Goal: Task Accomplishment & Management: Manage account settings

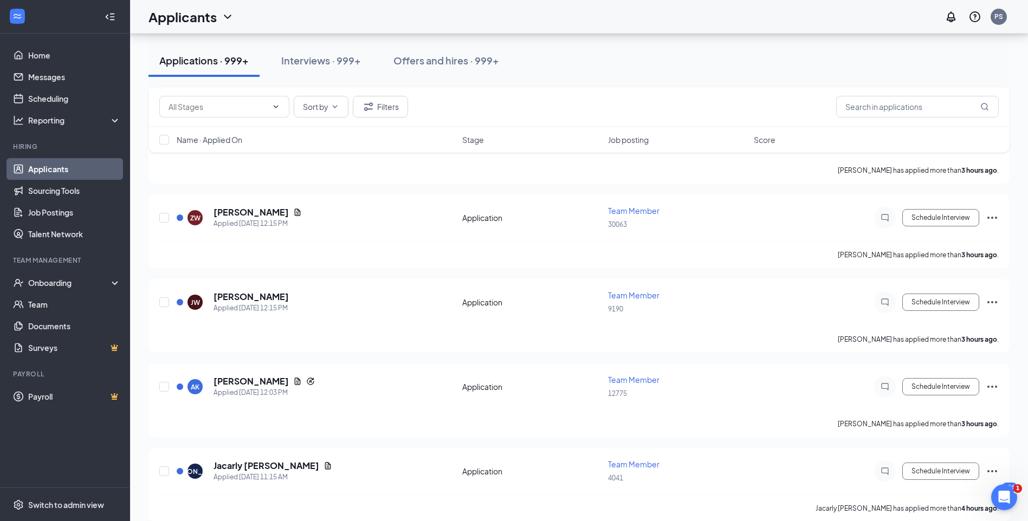
scroll to position [2383, 0]
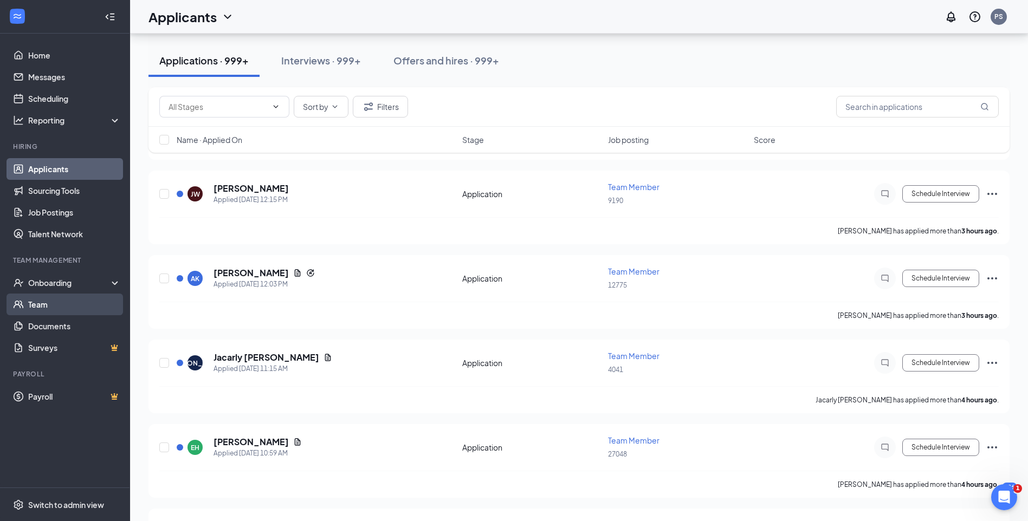
click at [37, 303] on link "Team" at bounding box center [74, 305] width 93 height 22
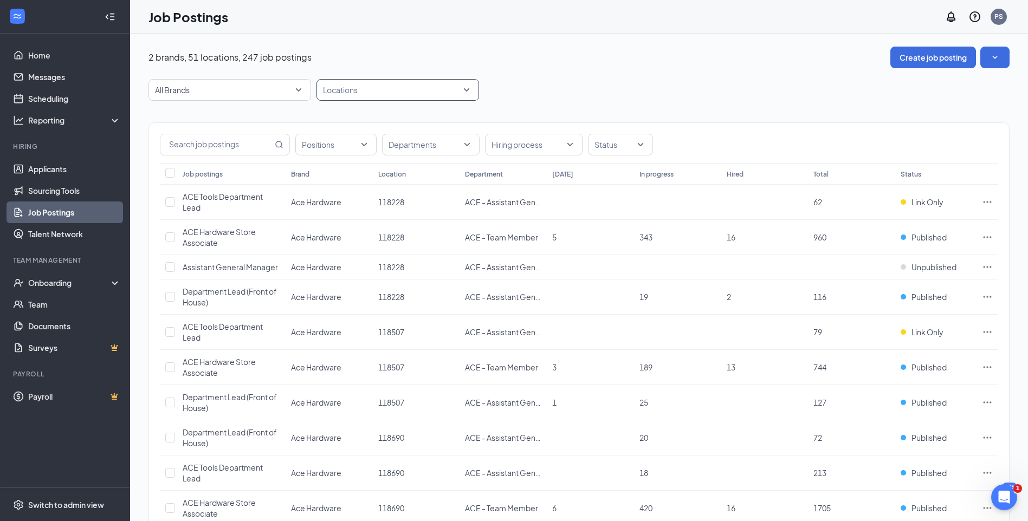
click at [457, 90] on div at bounding box center [392, 89] width 146 height 17
click at [364, 144] on div "Positions" at bounding box center [335, 145] width 81 height 22
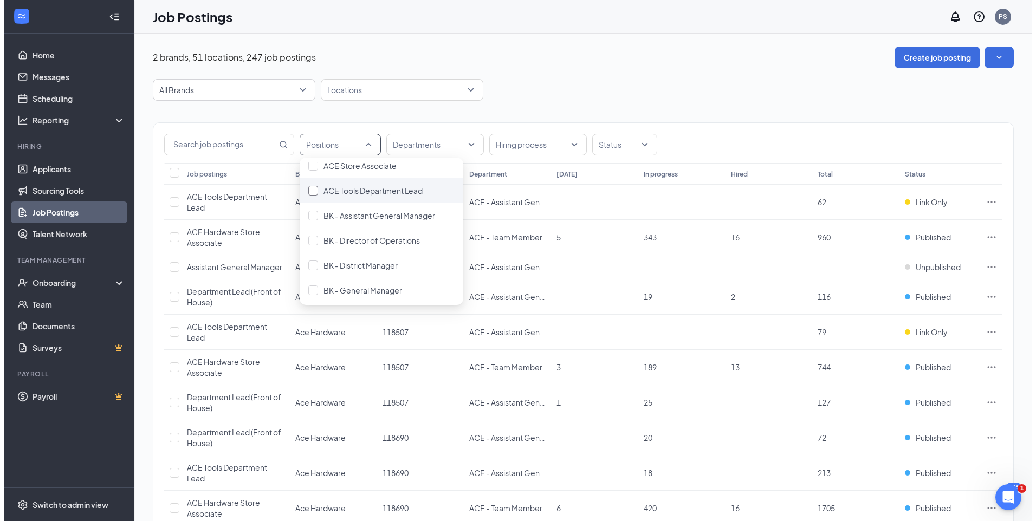
scroll to position [108, 0]
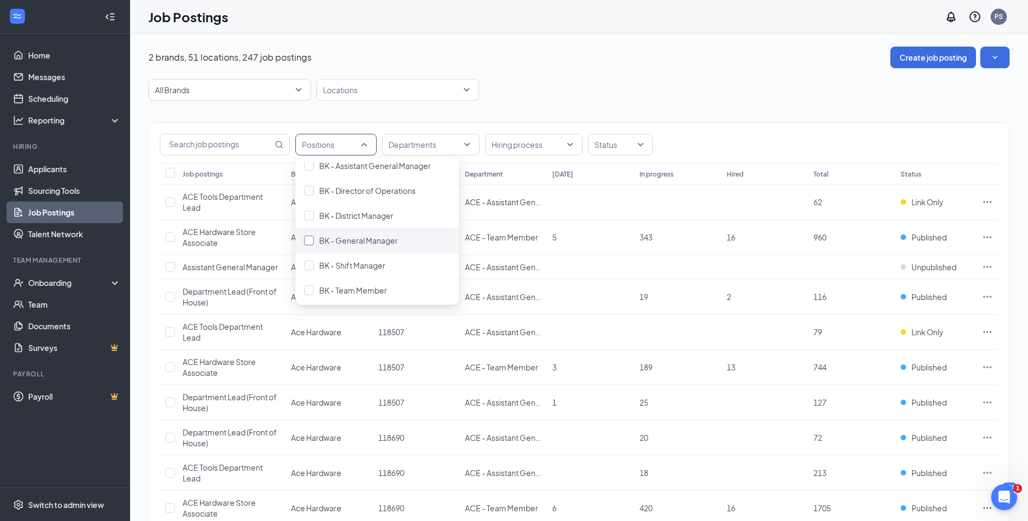
click at [362, 242] on span "BK - General Manager" at bounding box center [358, 241] width 79 height 10
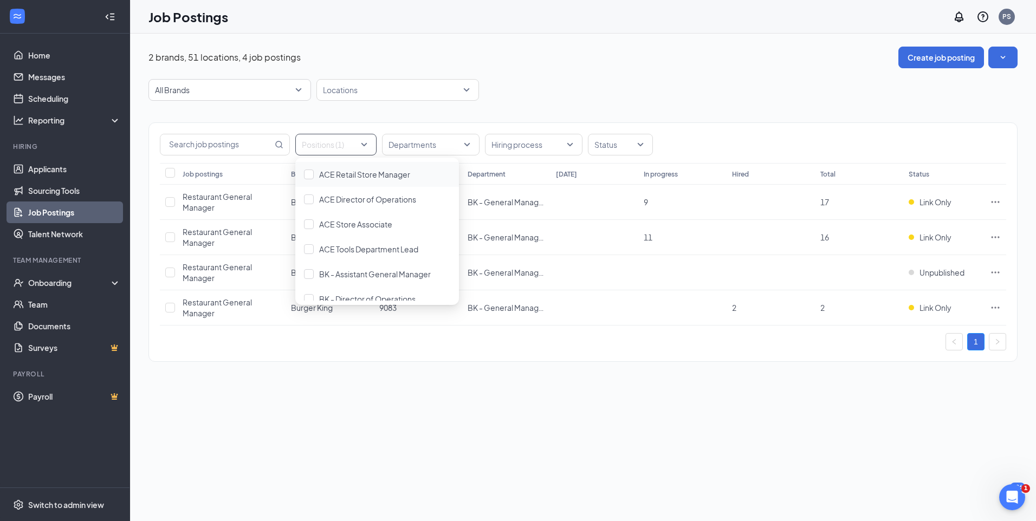
click at [653, 420] on div "2 brands, 51 locations, 4 job postings Create job posting All Brands Locations …" at bounding box center [583, 278] width 906 height 488
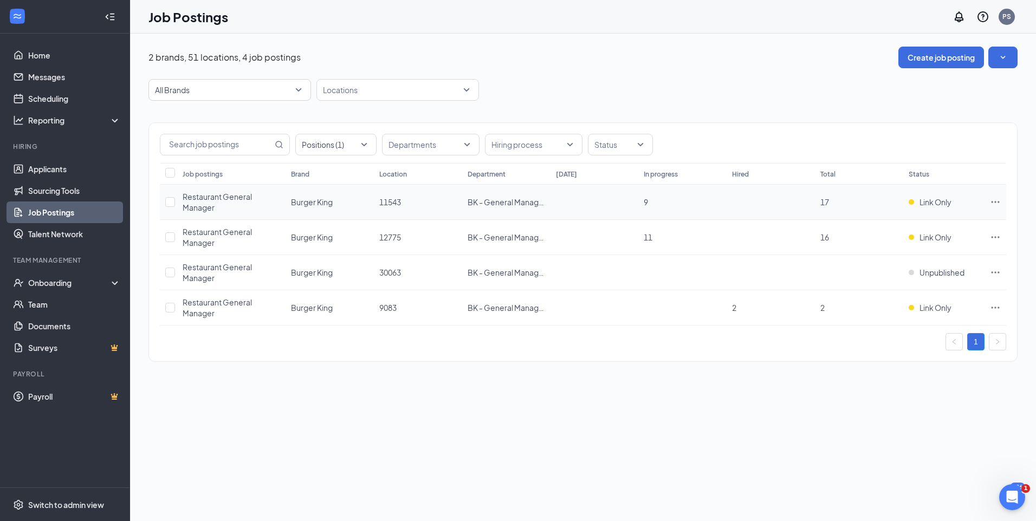
click at [997, 203] on icon "Ellipses" at bounding box center [995, 202] width 11 height 11
click at [923, 203] on span "Link Only" at bounding box center [935, 202] width 32 height 11
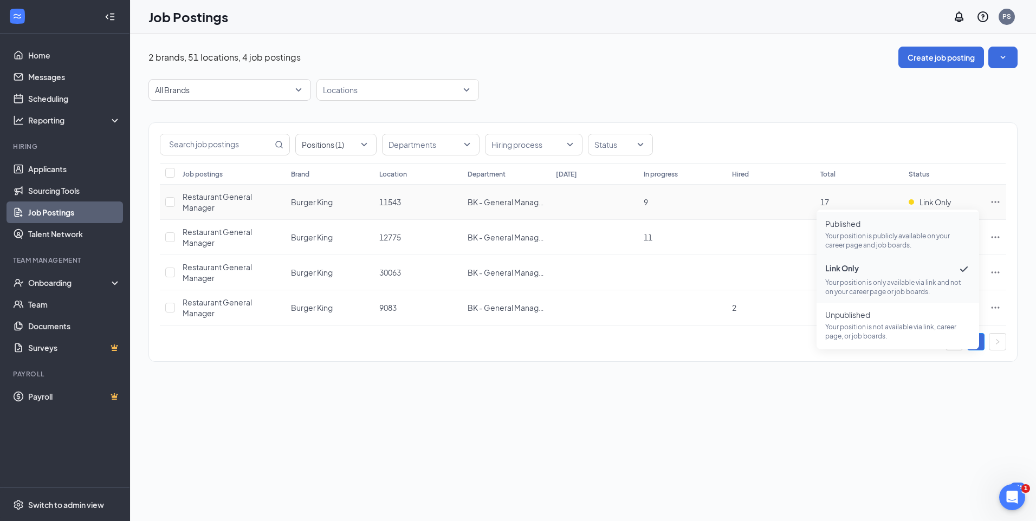
click at [892, 233] on p "Your position is publicly available on your career page and job boards." at bounding box center [897, 240] width 145 height 18
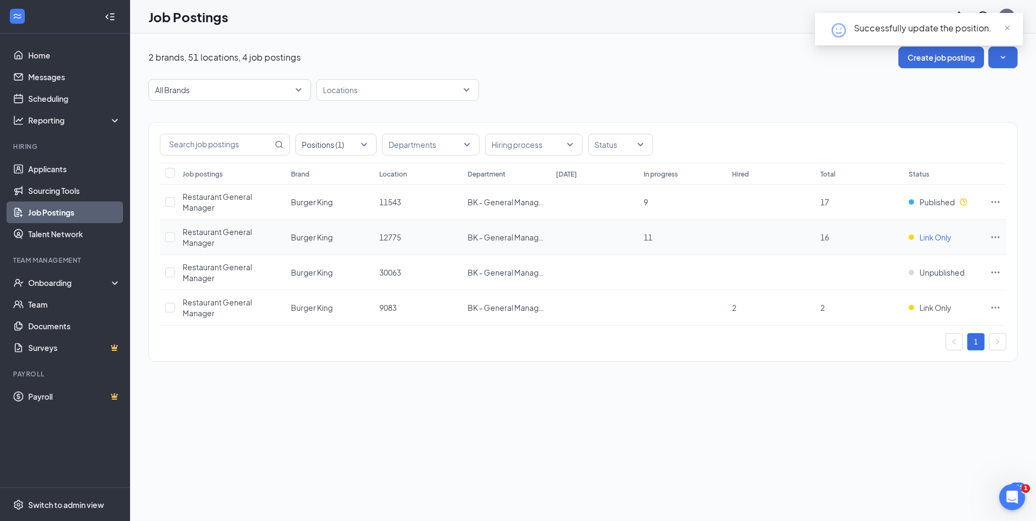
click at [933, 238] on span "Link Only" at bounding box center [935, 237] width 32 height 11
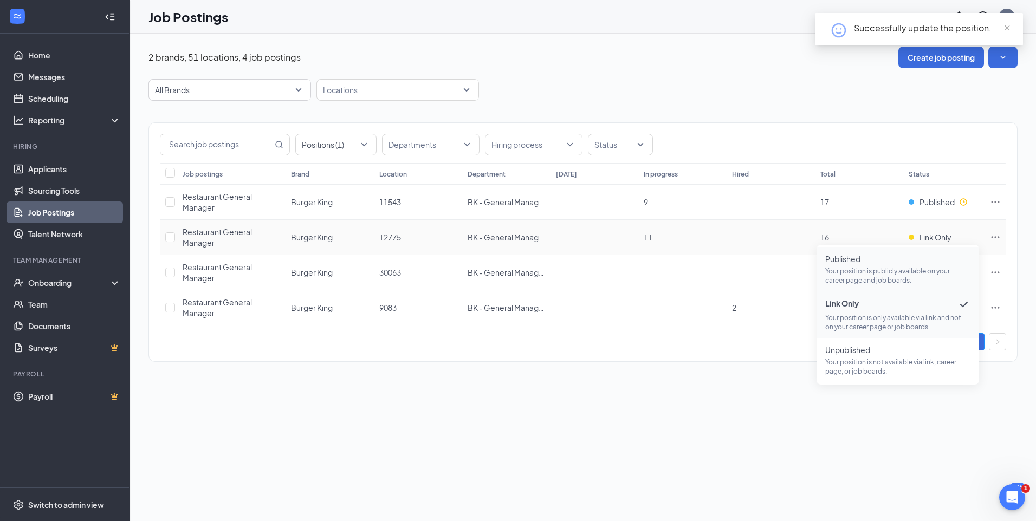
click at [861, 262] on span "Published" at bounding box center [897, 259] width 145 height 11
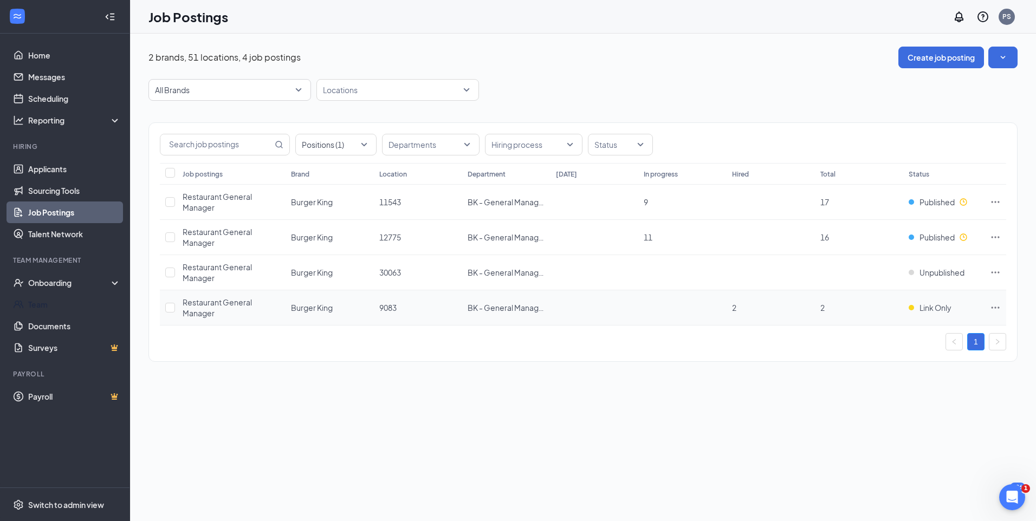
drag, startPoint x: 46, startPoint y: 303, endPoint x: 364, endPoint y: 299, distance: 318.5
click at [46, 303] on link "Team" at bounding box center [74, 305] width 93 height 22
